Goal: Check status: Check status

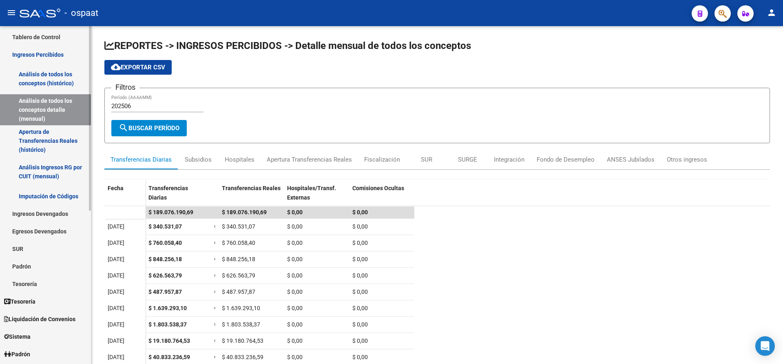
scroll to position [122, 0]
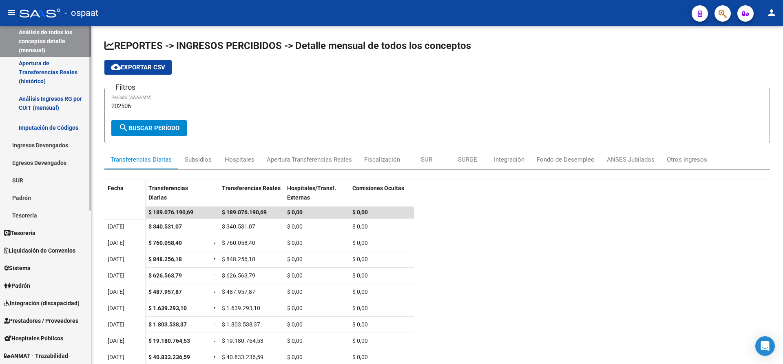
click at [33, 199] on link "Padrón" at bounding box center [45, 198] width 91 height 18
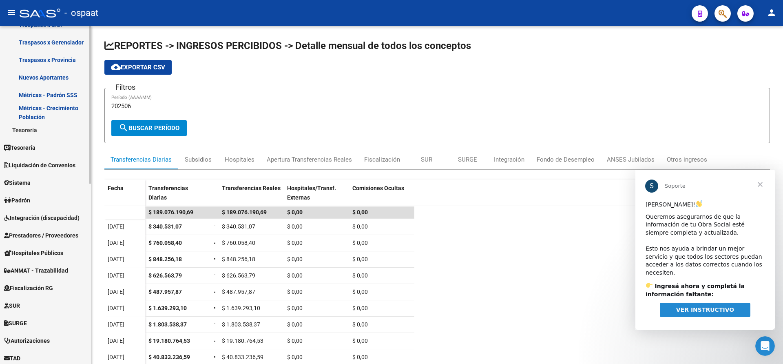
scroll to position [326, 0]
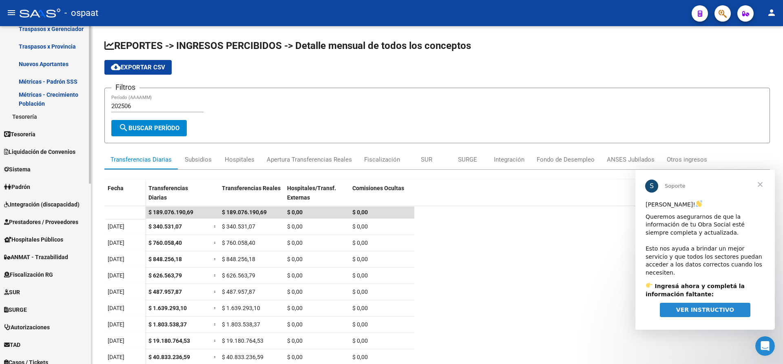
click at [35, 187] on link "Padrón" at bounding box center [45, 187] width 91 height 18
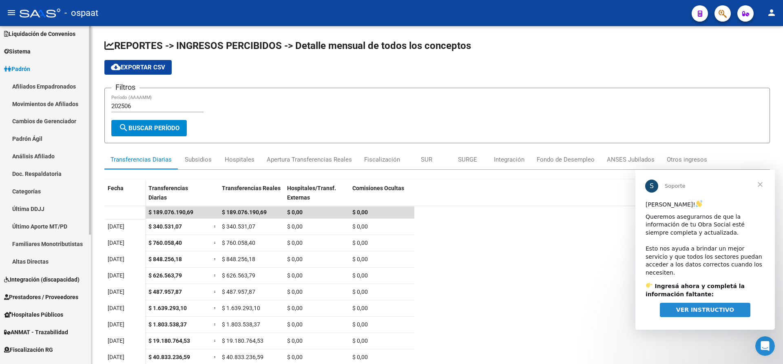
scroll to position [87, 0]
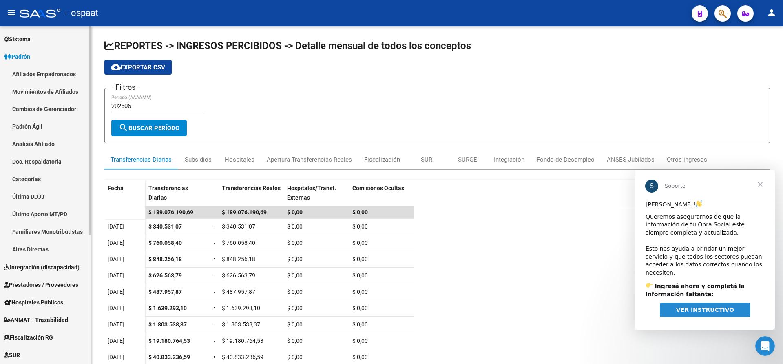
click at [53, 74] on link "Afiliados Empadronados" at bounding box center [45, 74] width 91 height 18
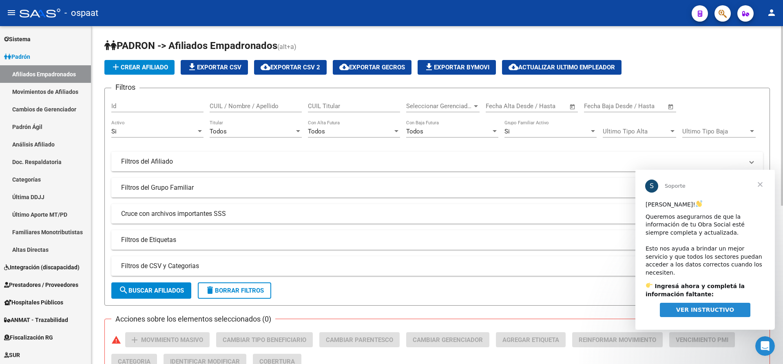
click at [227, 104] on input "CUIL / Nombre / Apellido" at bounding box center [256, 105] width 92 height 7
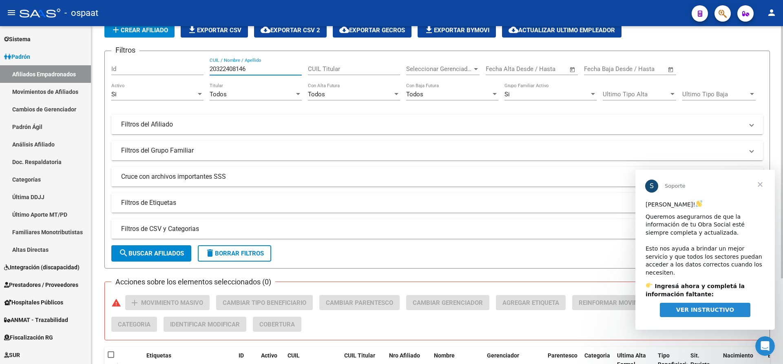
scroll to position [115, 0]
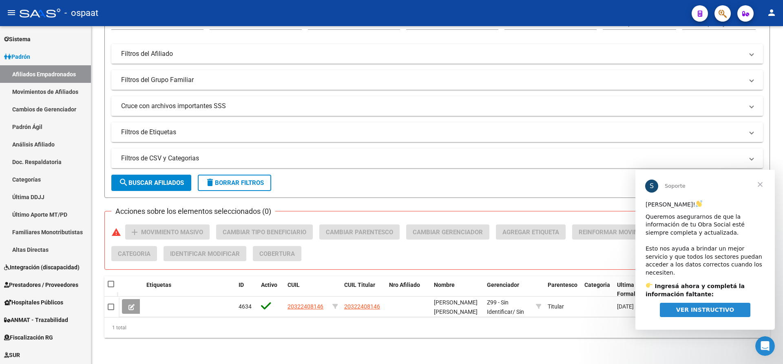
type input "20322408146"
click at [759, 183] on span "Cerrar" at bounding box center [759, 184] width 29 height 29
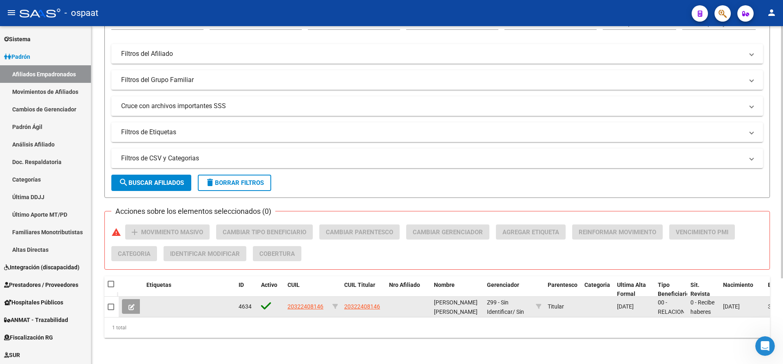
drag, startPoint x: 369, startPoint y: 303, endPoint x: 371, endPoint y: 298, distance: 5.3
click at [368, 303] on app-link-go-to "20322408146" at bounding box center [362, 306] width 36 height 9
click at [369, 303] on span "20322408146" at bounding box center [362, 306] width 36 height 7
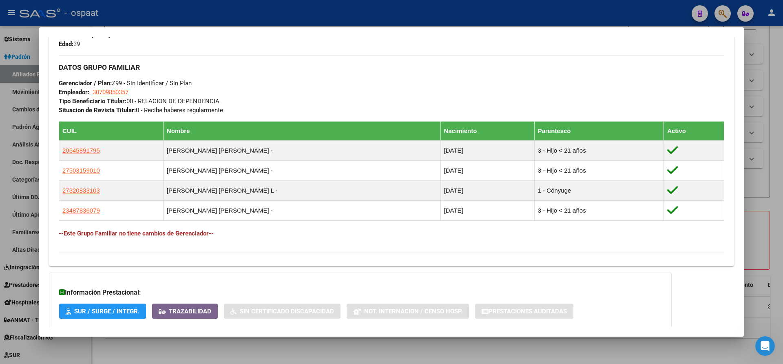
scroll to position [419, 0]
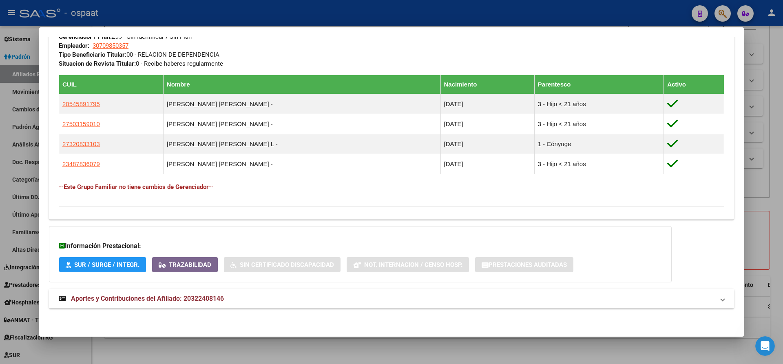
click at [148, 298] on span "Aportes y Contribuciones del Afiliado: 20322408146" at bounding box center [147, 298] width 153 height 8
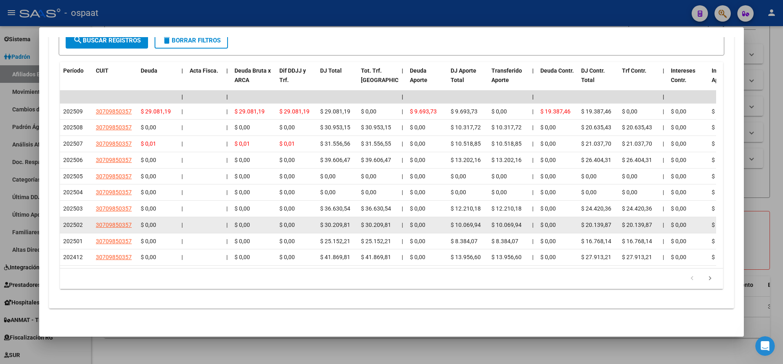
scroll to position [778, 0]
